Goal: Transaction & Acquisition: Purchase product/service

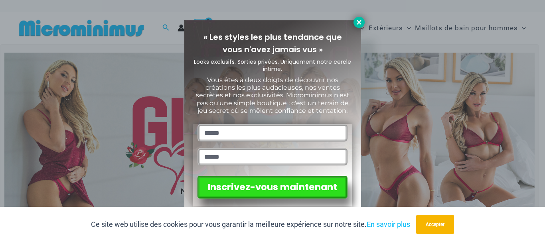
click at [357, 23] on icon at bounding box center [359, 22] width 7 height 7
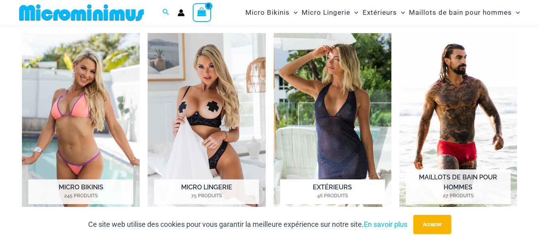
scroll to position [551, 0]
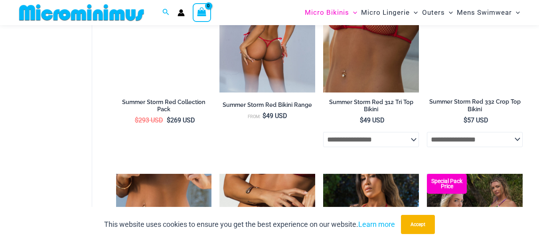
scroll to position [1669, 0]
